Goal: Find specific page/section: Find specific page/section

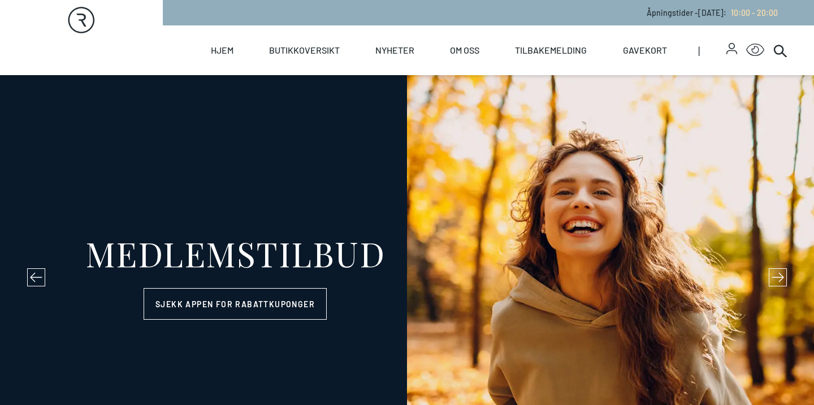
select select "NO"
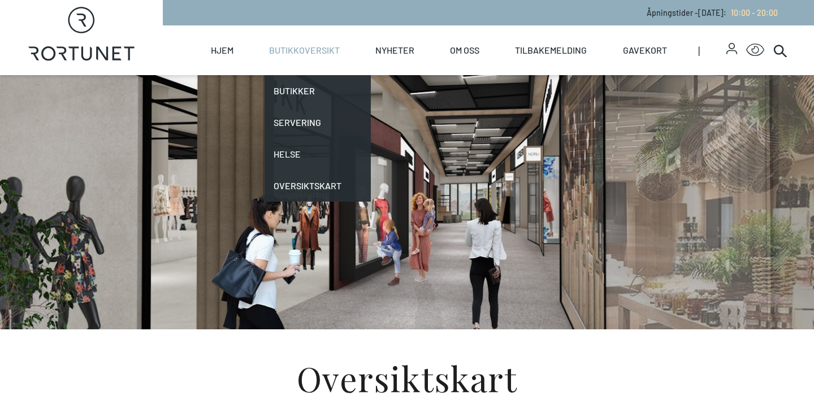
click at [305, 53] on link "Butikkoversikt" at bounding box center [304, 50] width 71 height 50
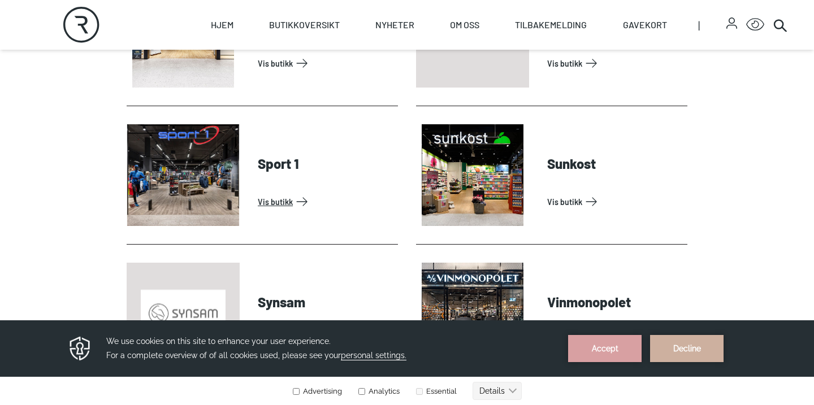
scroll to position [3336, 0]
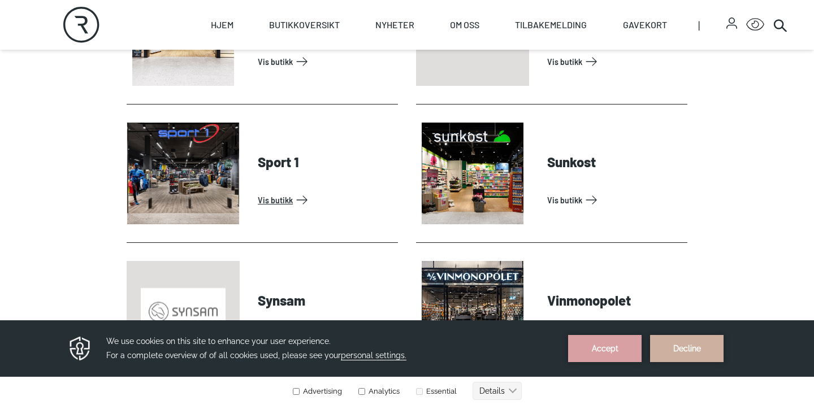
click at [280, 191] on link "Vis butikk" at bounding box center [326, 200] width 136 height 18
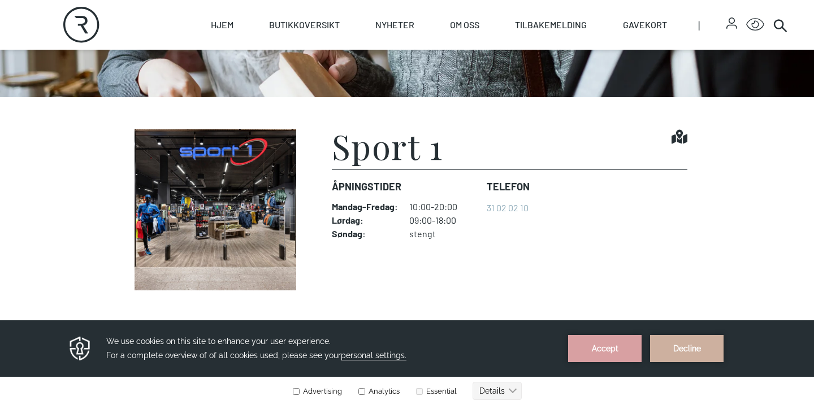
scroll to position [230, 0]
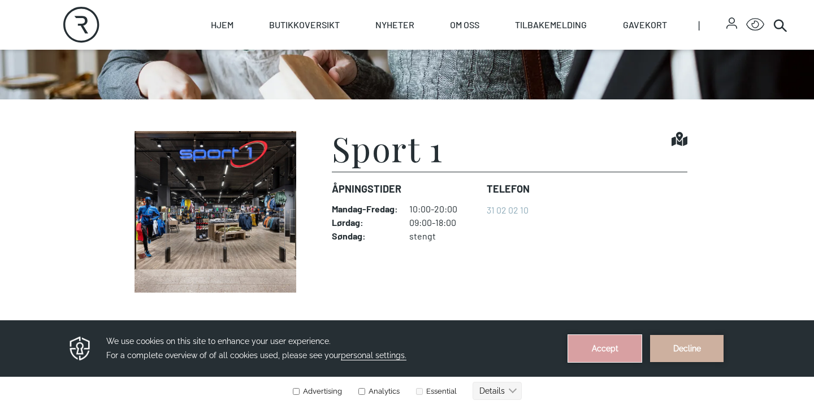
drag, startPoint x: 618, startPoint y: 345, endPoint x: 618, endPoint y: 664, distance: 318.8
click at [618, 345] on button "Accept" at bounding box center [604, 348] width 73 height 27
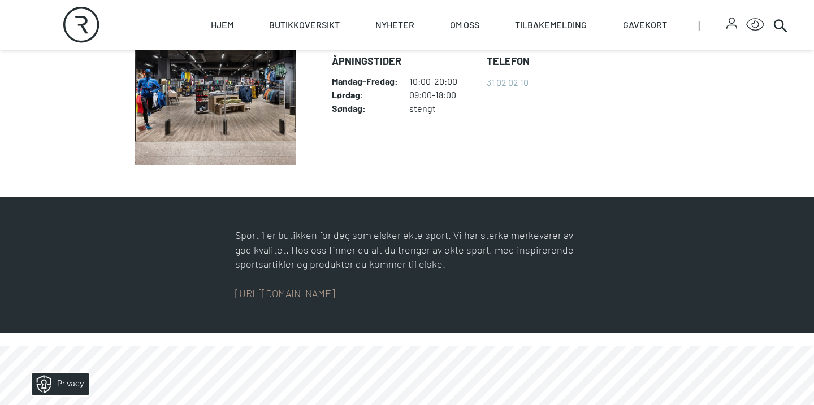
scroll to position [363, 0]
